Goal: Navigation & Orientation: Find specific page/section

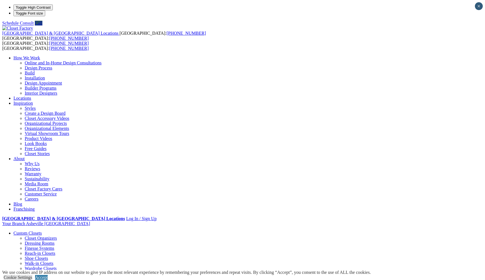
click at [40, 251] on link "Reach-in Closets" at bounding box center [40, 253] width 31 height 5
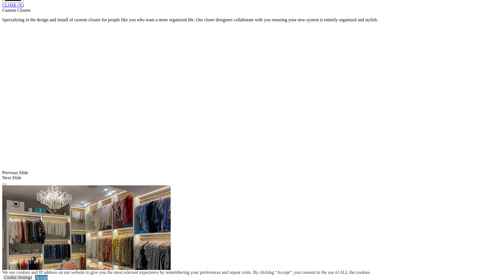
scroll to position [507, 0]
click at [24, 7] on link "CLOSE (X)" at bounding box center [13, 5] width 22 height 5
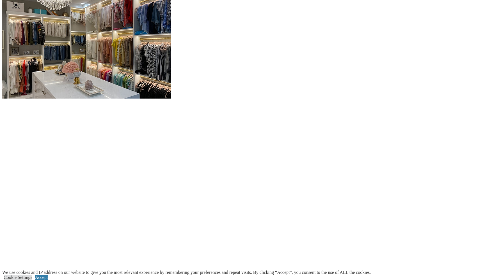
scroll to position [569, 0]
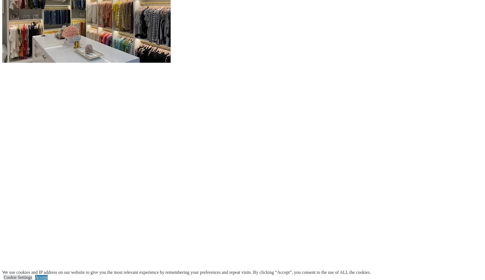
scroll to position [604, 0]
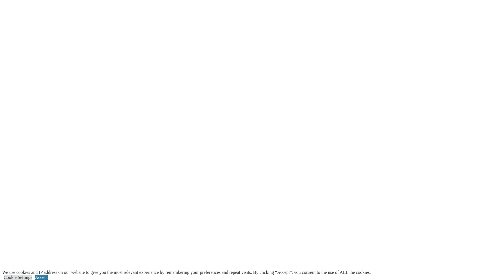
scroll to position [648, 0]
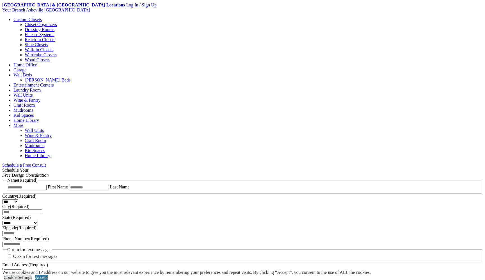
scroll to position [566, 0]
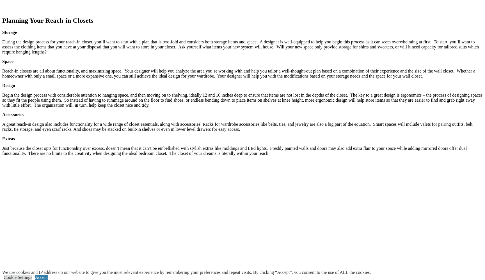
scroll to position [471, 0]
